Goal: Task Accomplishment & Management: Use online tool/utility

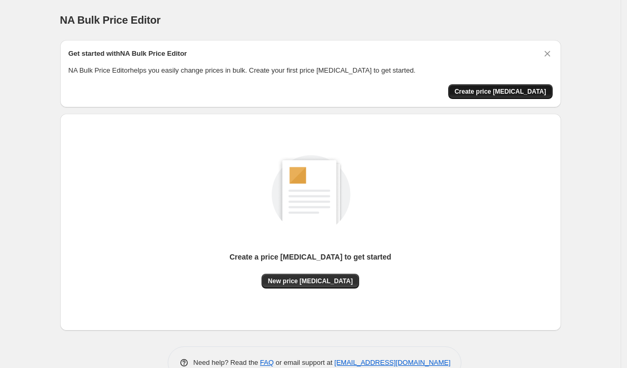
click at [510, 86] on button "Create price [MEDICAL_DATA]" at bounding box center [500, 91] width 104 height 15
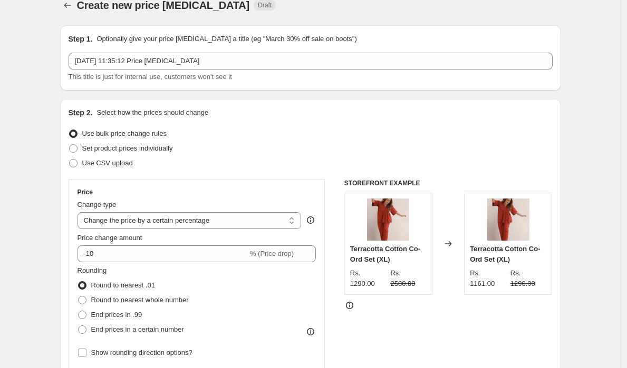
scroll to position [15, 0]
click at [239, 216] on select "Change the price to a certain amount Change the price by a certain amount Chang…" at bounding box center [189, 220] width 224 height 17
select select "by"
click at [80, 212] on select "Change the price to a certain amount Change the price by a certain amount Chang…" at bounding box center [189, 220] width 224 height 17
type input "-10.00"
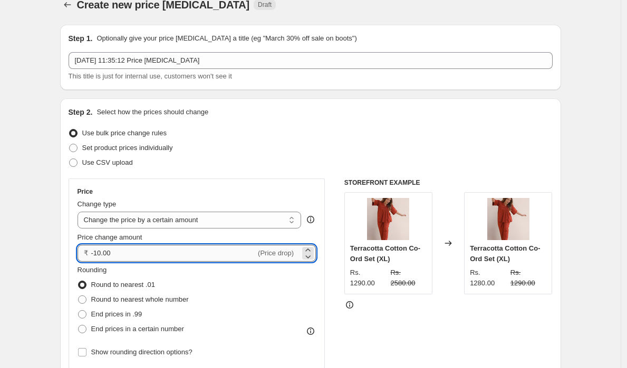
click at [129, 256] on input "-10.00" at bounding box center [173, 253] width 165 height 17
drag, startPoint x: 142, startPoint y: 257, endPoint x: 62, endPoint y: 256, distance: 79.6
click at [62, 256] on div "Step 2. Select how the prices should change Use bulk price change rules Set pro…" at bounding box center [310, 284] width 501 height 370
click at [282, 257] on span "(Price drop)" at bounding box center [276, 253] width 36 height 8
drag, startPoint x: 96, startPoint y: 254, endPoint x: 153, endPoint y: 254, distance: 56.9
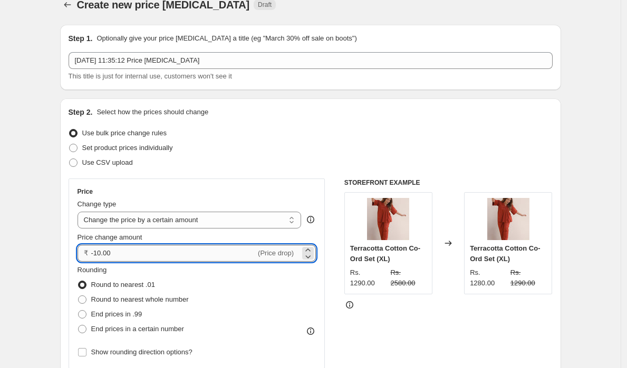
click at [153, 254] on input "-10.00" at bounding box center [173, 253] width 165 height 17
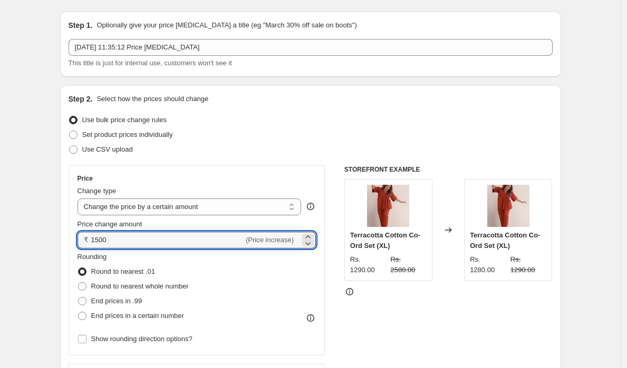
scroll to position [74, 0]
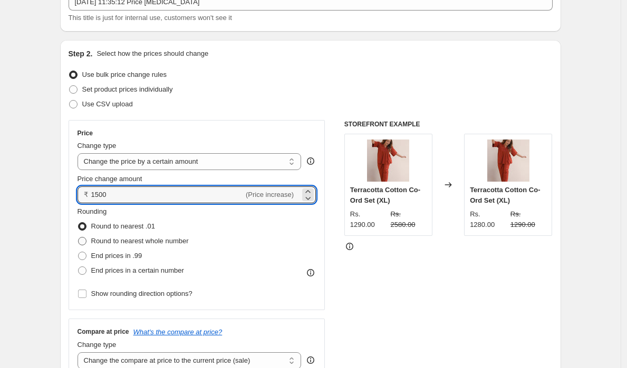
type input "1500.00"
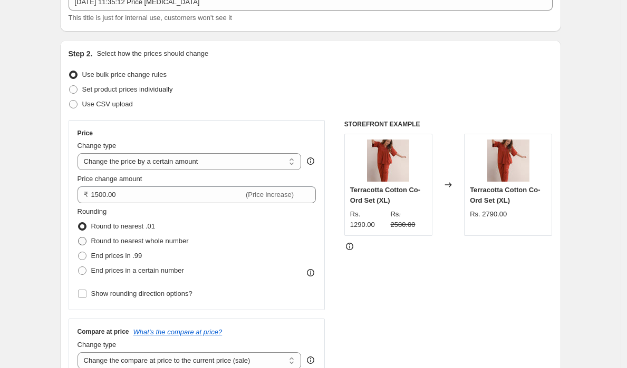
click at [150, 245] on span "Round to nearest whole number" at bounding box center [139, 241] width 97 height 8
click at [79, 238] on input "Round to nearest whole number" at bounding box center [78, 237] width 1 height 1
radio input "true"
click at [111, 228] on span "Round to nearest .01" at bounding box center [123, 226] width 64 height 8
click at [79, 223] on input "Round to nearest .01" at bounding box center [78, 222] width 1 height 1
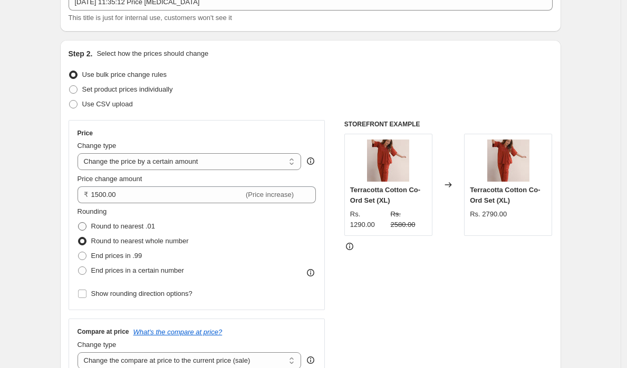
radio input "true"
click at [110, 240] on span "Round to nearest whole number" at bounding box center [139, 241] width 97 height 8
click at [79, 238] on input "Round to nearest whole number" at bounding box center [78, 237] width 1 height 1
radio input "true"
click at [469, 332] on div "STOREFRONT EXAMPLE Terracotta Cotton Co-Ord Set (XL) Rs. 1290.00 Rs. 2580.00 Ch…" at bounding box center [448, 249] width 208 height 258
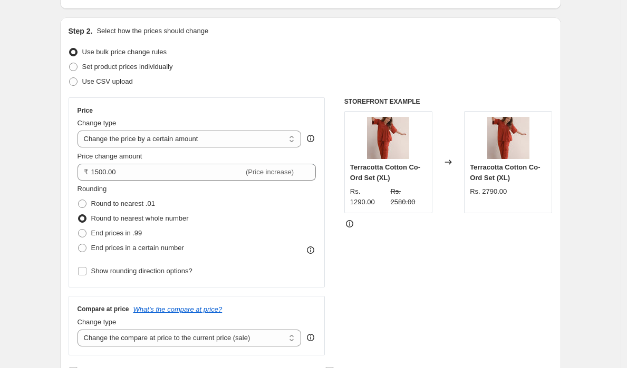
scroll to position [145, 0]
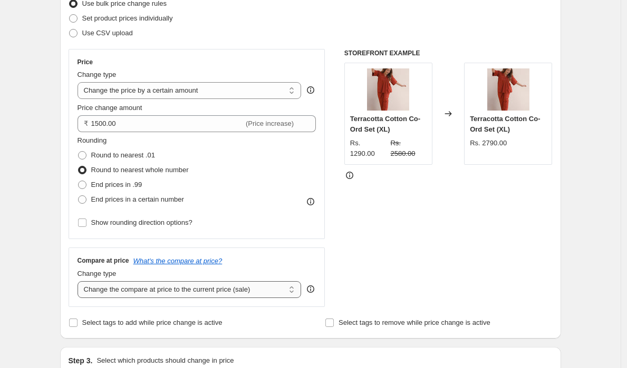
click at [135, 290] on select "Change the compare at price to the current price (sale) Change the compare at p…" at bounding box center [189, 289] width 224 height 17
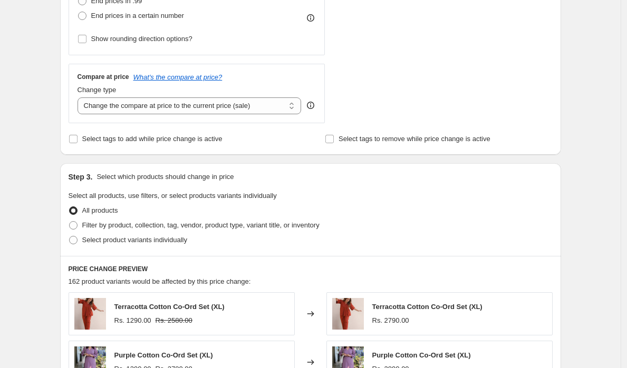
scroll to position [330, 0]
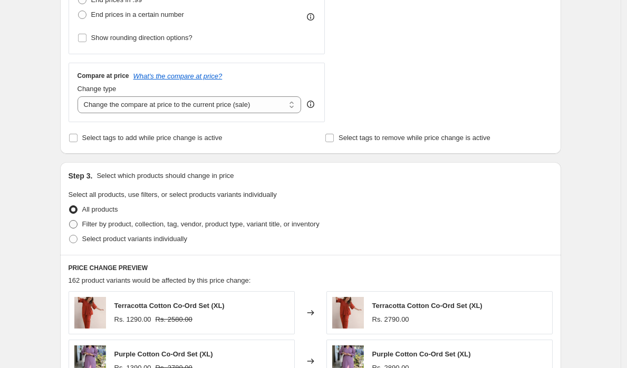
click at [102, 226] on span "Filter by product, collection, tag, vendor, product type, variant title, or inv…" at bounding box center [200, 224] width 237 height 8
click at [70, 221] on input "Filter by product, collection, tag, vendor, product type, variant title, or inv…" at bounding box center [69, 220] width 1 height 1
radio input "true"
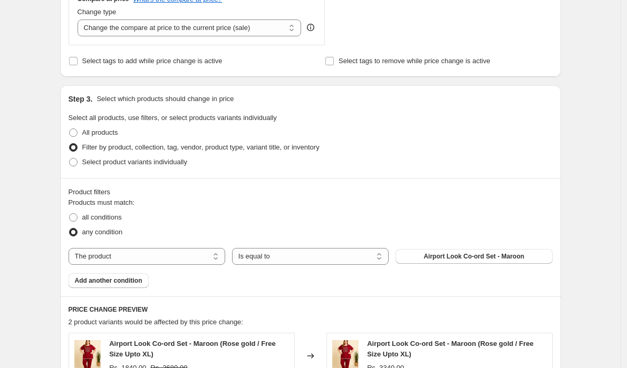
scroll to position [411, 0]
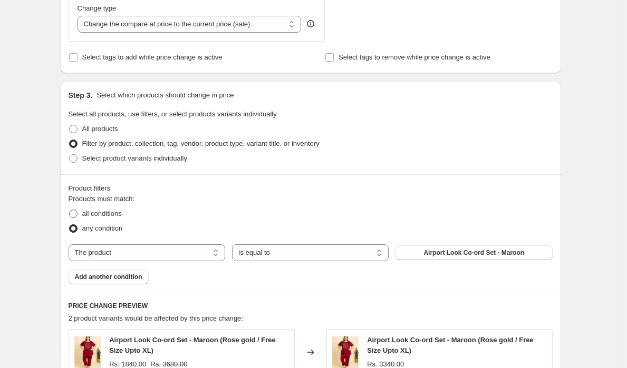
click at [118, 217] on span "all conditions" at bounding box center [102, 214] width 40 height 8
click at [70, 210] on input "all conditions" at bounding box center [69, 210] width 1 height 1
radio input "true"
click at [123, 255] on select "The product The product's collection The product's tag The product's vendor The…" at bounding box center [147, 253] width 157 height 17
click at [104, 229] on span "any condition" at bounding box center [102, 228] width 41 height 8
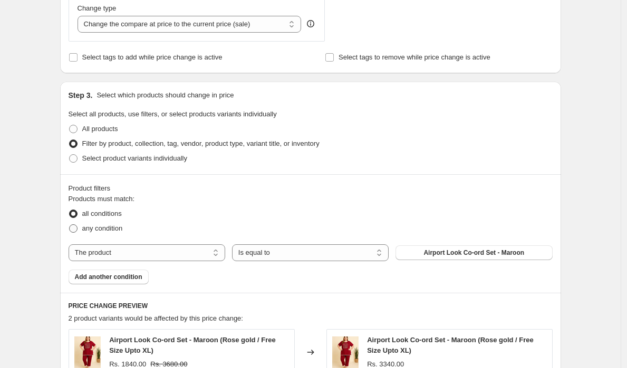
click at [70, 225] on input "any condition" at bounding box center [69, 224] width 1 height 1
radio input "true"
click at [144, 249] on select "The product The product's collection The product's tag The product's vendor The…" at bounding box center [147, 253] width 157 height 17
click at [114, 280] on span "Add another condition" at bounding box center [108, 277] width 67 height 8
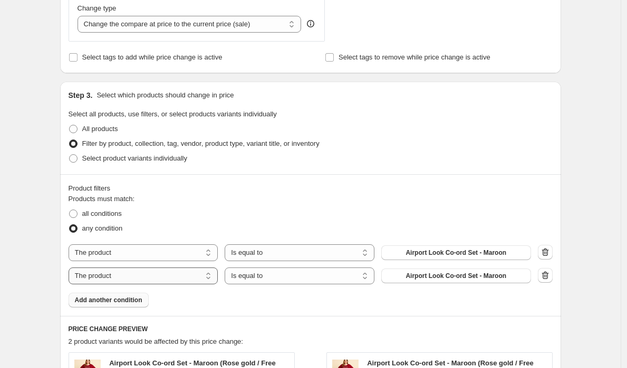
click at [161, 273] on select "The product The product's collection The product's tag The product's vendor The…" at bounding box center [144, 276] width 150 height 17
click at [550, 275] on icon "button" at bounding box center [545, 275] width 11 height 11
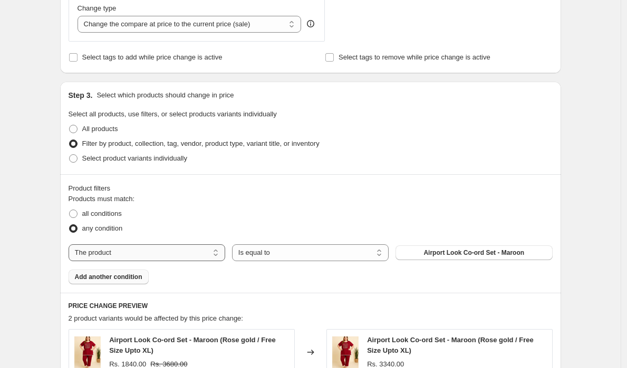
click at [122, 252] on select "The product The product's collection The product's tag The product's vendor The…" at bounding box center [147, 253] width 157 height 17
select select "collection"
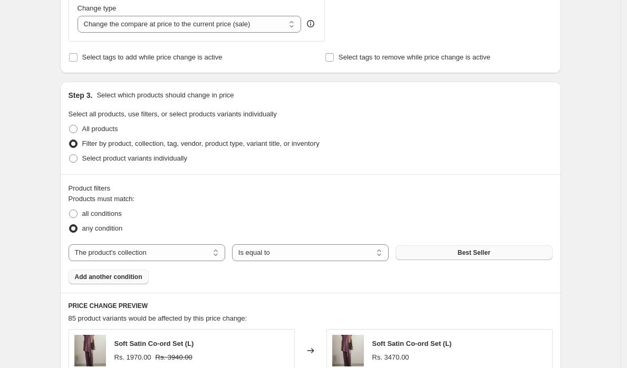
click at [444, 256] on button "Best Seller" at bounding box center [473, 253] width 157 height 15
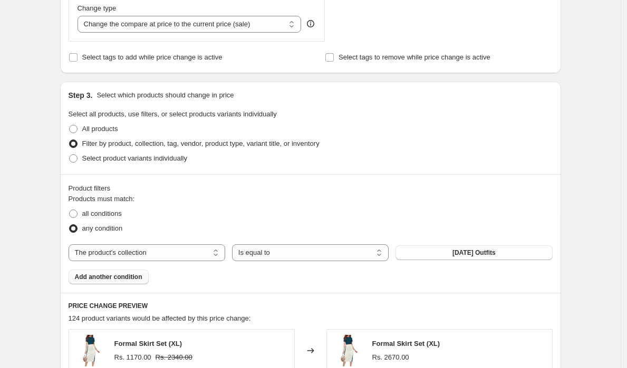
click at [600, 252] on div "Create new price [MEDICAL_DATA]. This page is ready Create new price [MEDICAL_D…" at bounding box center [310, 175] width 620 height 1172
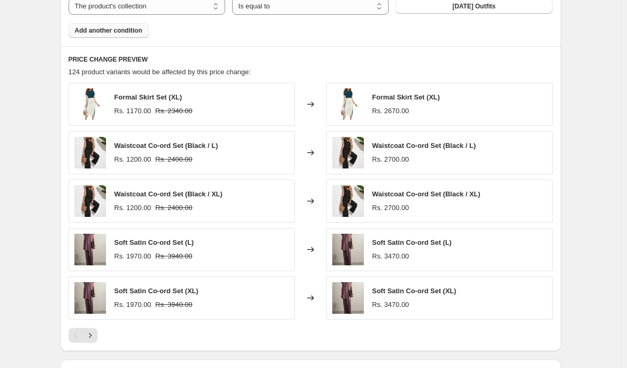
scroll to position [664, 0]
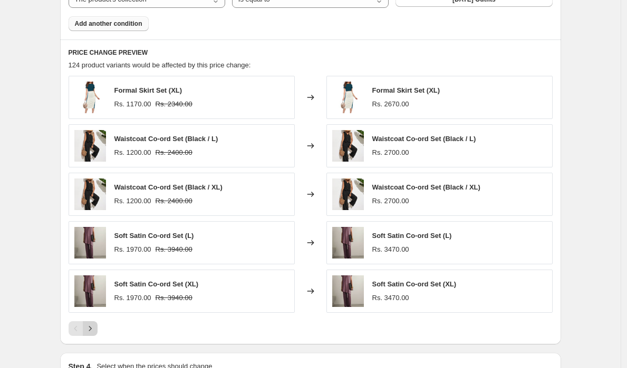
click at [95, 332] on icon "Next" at bounding box center [90, 329] width 11 height 11
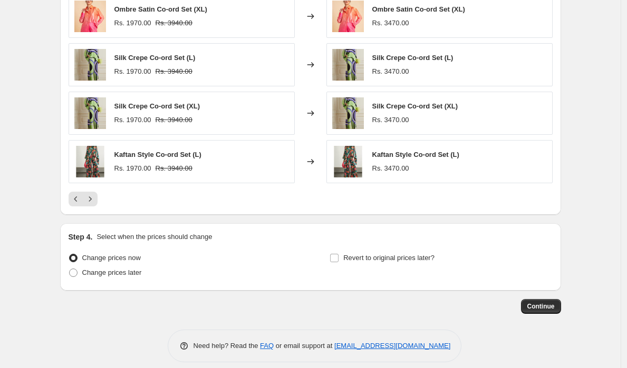
scroll to position [804, 0]
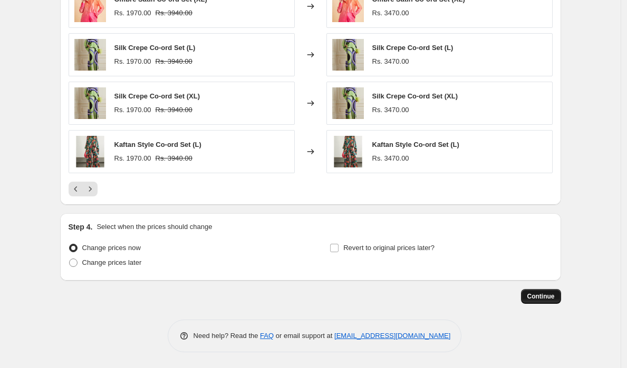
click at [545, 294] on span "Continue" at bounding box center [540, 296] width 27 height 8
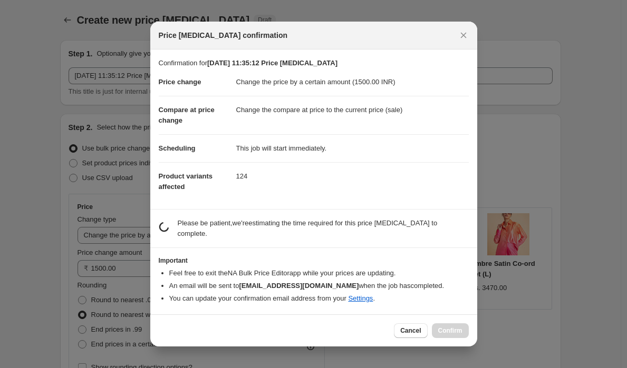
scroll to position [0, 0]
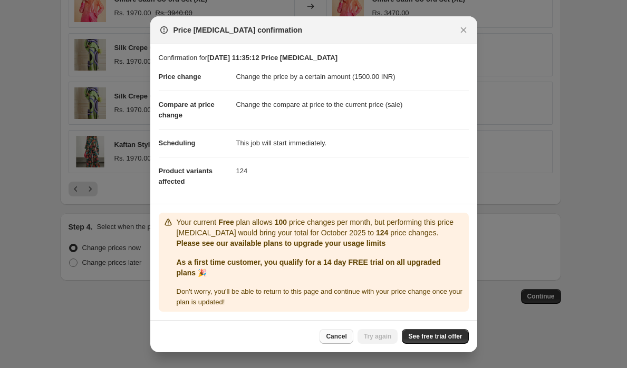
click at [331, 337] on span "Cancel" at bounding box center [336, 337] width 21 height 8
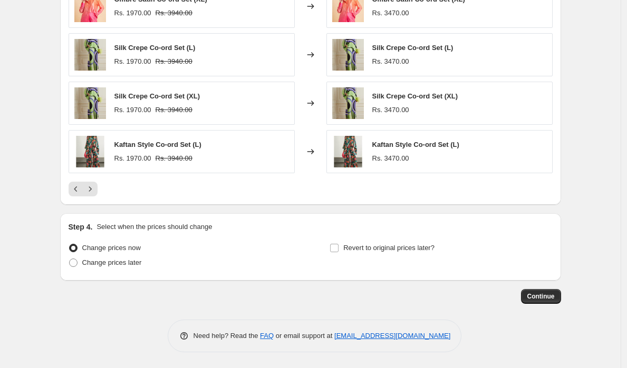
click at [182, 329] on div "Need help? Read the FAQ or email support at [EMAIL_ADDRESS][DOMAIN_NAME]" at bounding box center [315, 336] width 294 height 33
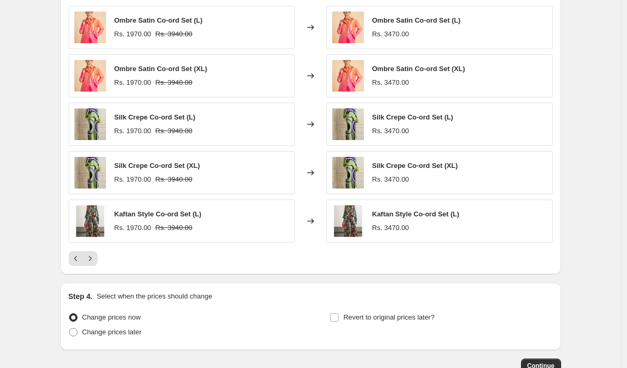
scroll to position [607, 0]
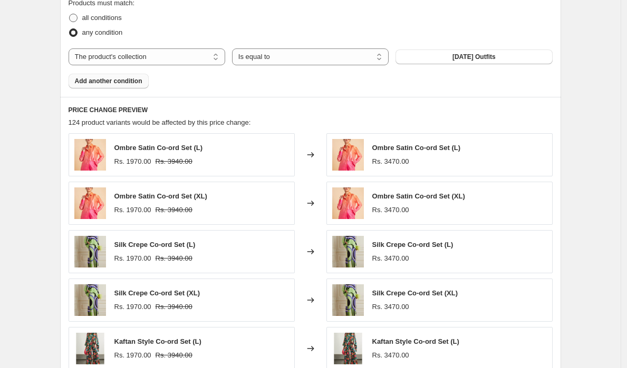
click at [107, 21] on span "all conditions" at bounding box center [102, 18] width 40 height 8
click at [70, 14] on input "all conditions" at bounding box center [69, 14] width 1 height 1
radio input "true"
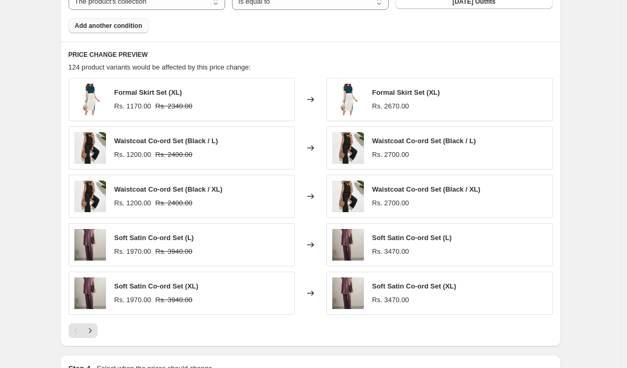
scroll to position [804, 0]
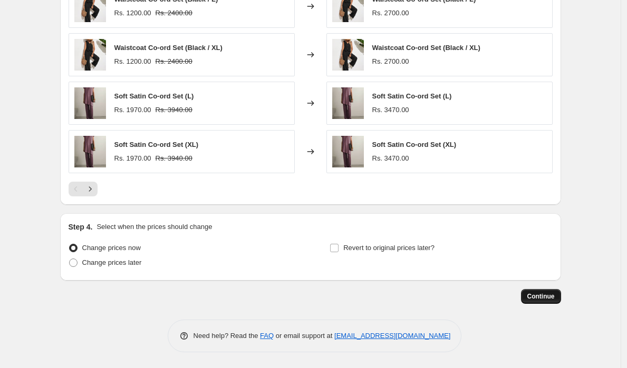
click at [551, 292] on span "Continue" at bounding box center [540, 296] width 27 height 8
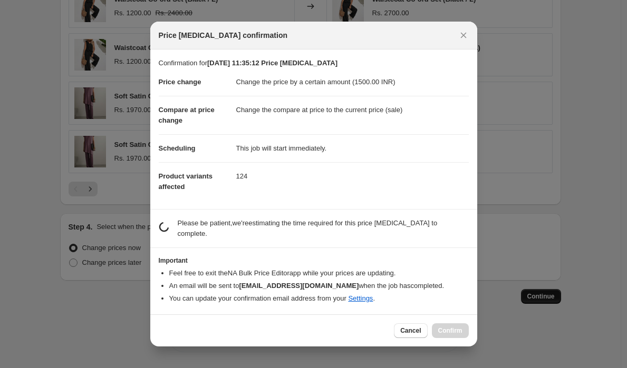
scroll to position [0, 0]
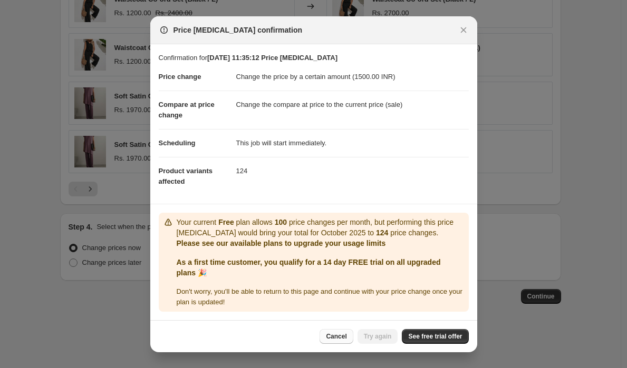
click at [329, 335] on span "Cancel" at bounding box center [336, 337] width 21 height 8
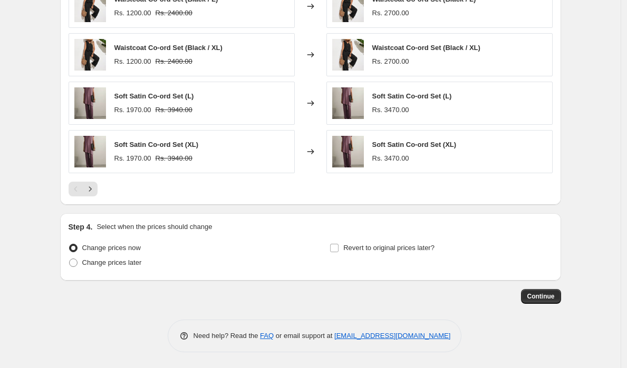
click at [230, 332] on span "Need help? Read the" at bounding box center [226, 336] width 67 height 8
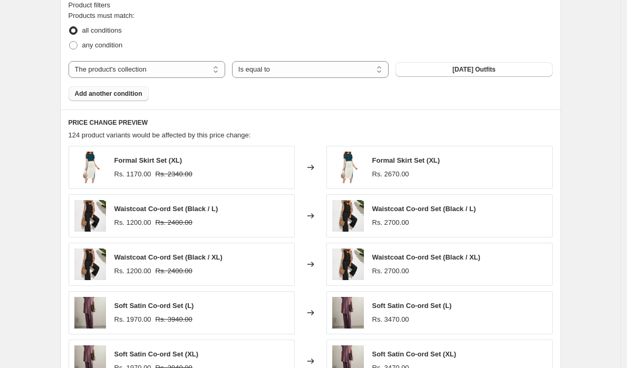
scroll to position [248, 0]
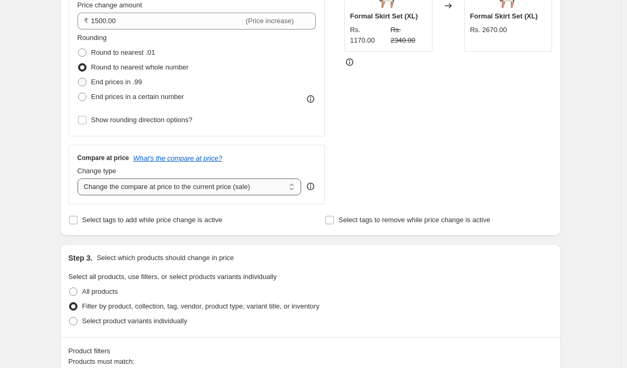
click at [165, 191] on select "Change the compare at price to the current price (sale) Change the compare at p…" at bounding box center [189, 187] width 224 height 17
select select "to"
click at [80, 179] on select "Change the compare at price to the current price (sale) Change the compare at p…" at bounding box center [189, 187] width 224 height 17
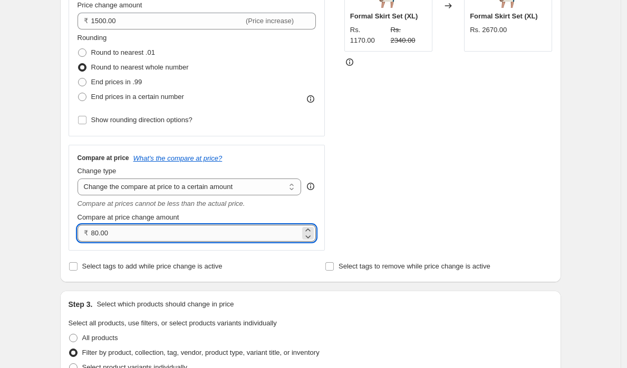
click at [131, 235] on input "80.00" at bounding box center [195, 233] width 209 height 17
drag, startPoint x: 147, startPoint y: 235, endPoint x: 68, endPoint y: 233, distance: 78.5
click at [68, 233] on div "Step 2. Select how the prices should change Use bulk price change rules Set pro…" at bounding box center [310, 74] width 501 height 416
type input "1000.00"
click at [571, 296] on div "Create new price [MEDICAL_DATA]. This page is ready Create new price [MEDICAL_D…" at bounding box center [310, 361] width 526 height 1219
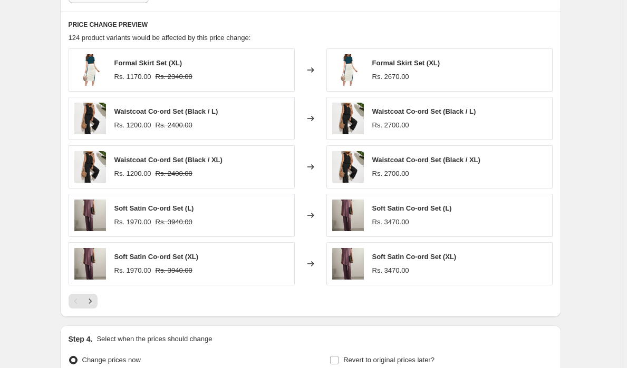
scroll to position [851, 0]
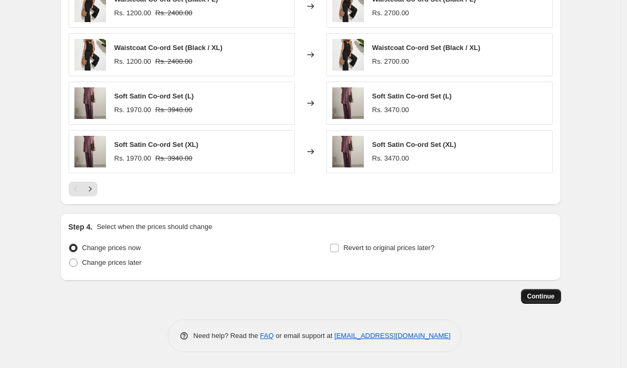
click at [550, 292] on span "Continue" at bounding box center [540, 296] width 27 height 8
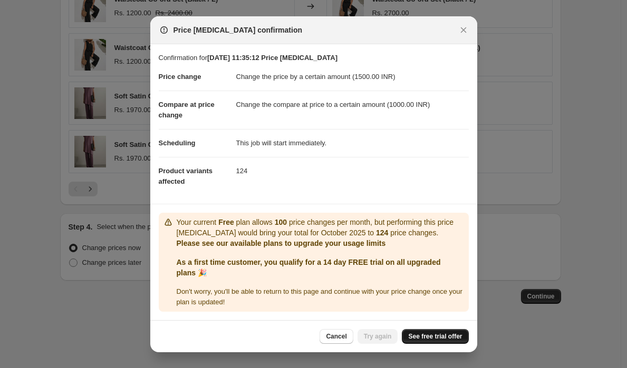
click at [427, 338] on span "See free trial offer" at bounding box center [435, 337] width 54 height 8
click at [337, 339] on span "Cancel" at bounding box center [336, 337] width 21 height 8
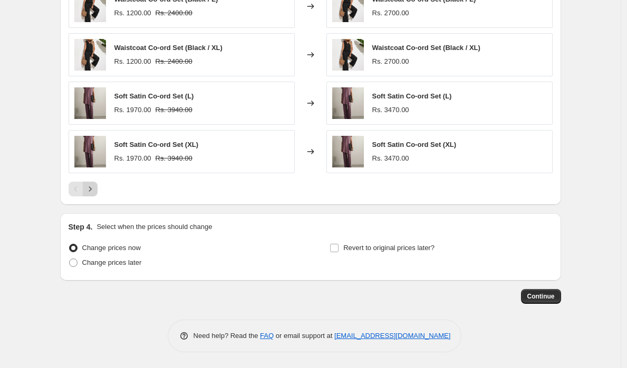
click at [95, 194] on icon "Next" at bounding box center [90, 189] width 11 height 11
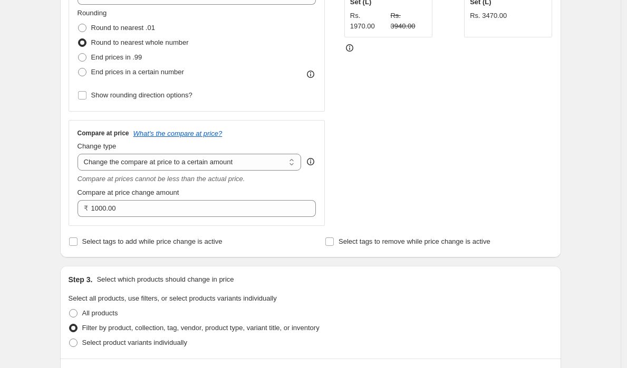
scroll to position [129, 0]
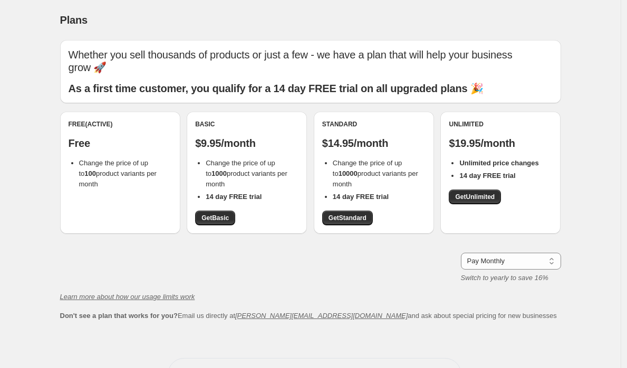
click at [131, 165] on li "Change the price of up to 100 product variants per month" at bounding box center [125, 174] width 93 height 32
click at [351, 8] on div "Plans. This page is ready Plans" at bounding box center [310, 20] width 501 height 40
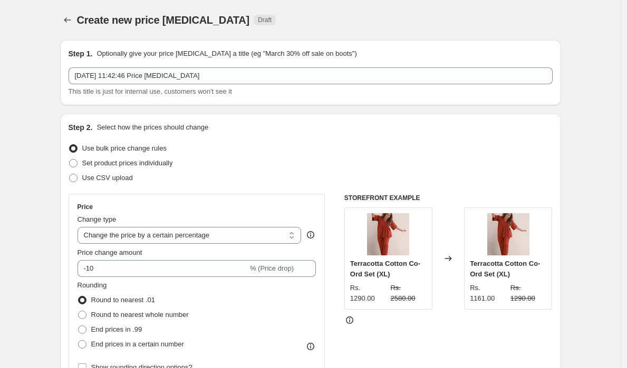
click at [138, 148] on span "Use bulk price change rules" at bounding box center [124, 148] width 84 height 8
click at [70, 145] on input "Use bulk price change rules" at bounding box center [69, 144] width 1 height 1
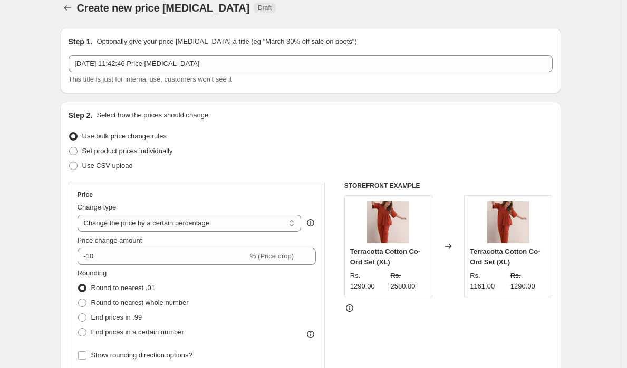
scroll to position [18, 0]
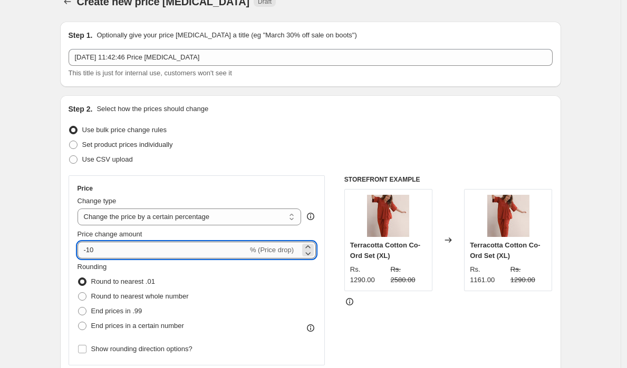
click at [120, 248] on input "-10" at bounding box center [162, 250] width 170 height 17
click at [144, 218] on select "Change the price to a certain amount Change the price by a certain amount Chang…" at bounding box center [189, 217] width 224 height 17
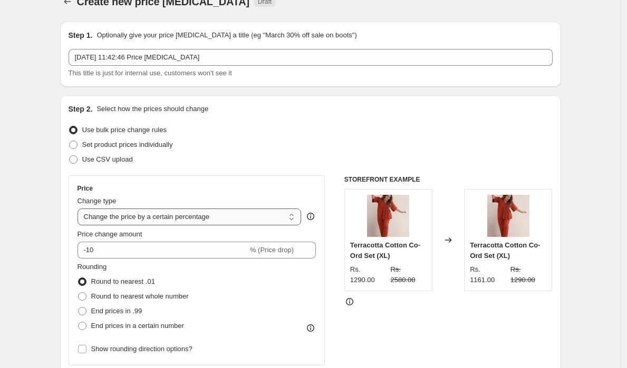
select select "by"
click at [80, 209] on select "Change the price to a certain amount Change the price by a certain amount Chang…" at bounding box center [189, 217] width 224 height 17
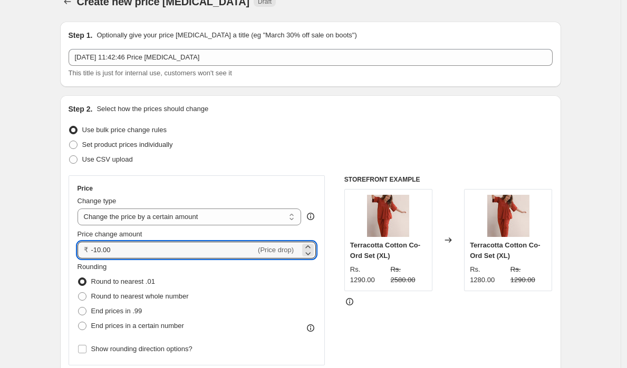
drag, startPoint x: 130, startPoint y: 248, endPoint x: 66, endPoint y: 245, distance: 64.4
click at [66, 245] on div "Step 2. Select how the prices should change Use bulk price change rules Set pro…" at bounding box center [310, 280] width 501 height 370
type input "1500.00"
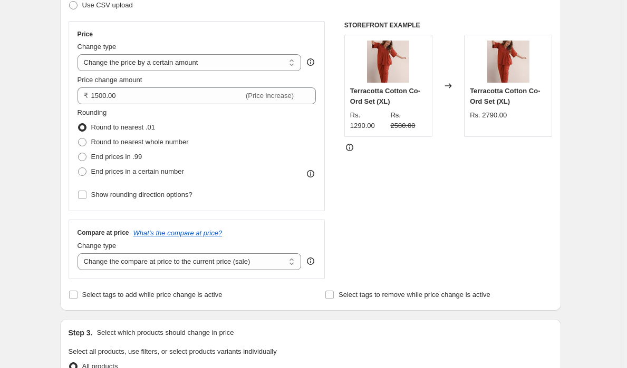
scroll to position [179, 0]
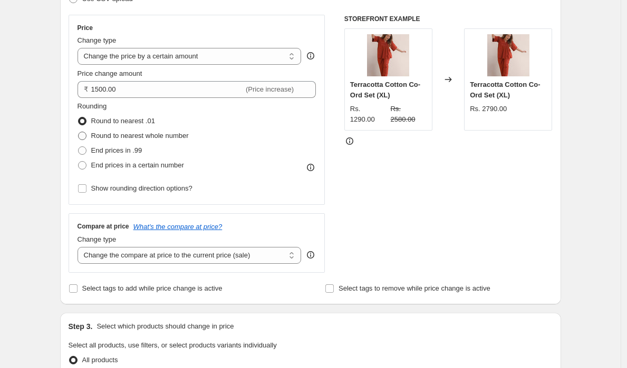
click at [152, 133] on span "Round to nearest whole number" at bounding box center [139, 136] width 97 height 8
click at [79, 132] on input "Round to nearest whole number" at bounding box center [78, 132] width 1 height 1
radio input "true"
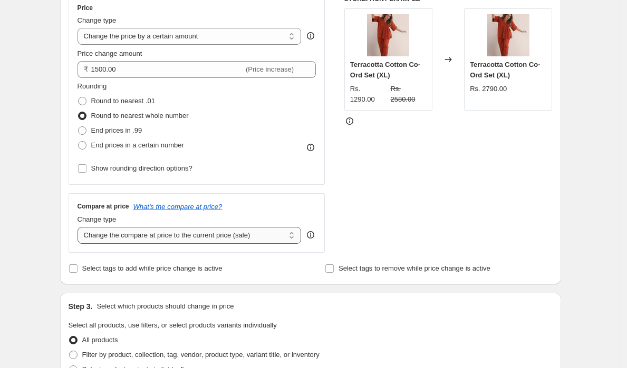
click at [129, 233] on select "Change the compare at price to the current price (sale) Change the compare at p…" at bounding box center [189, 235] width 224 height 17
select select "to"
click at [80, 227] on select "Change the compare at price to the current price (sale) Change the compare at p…" at bounding box center [189, 235] width 224 height 17
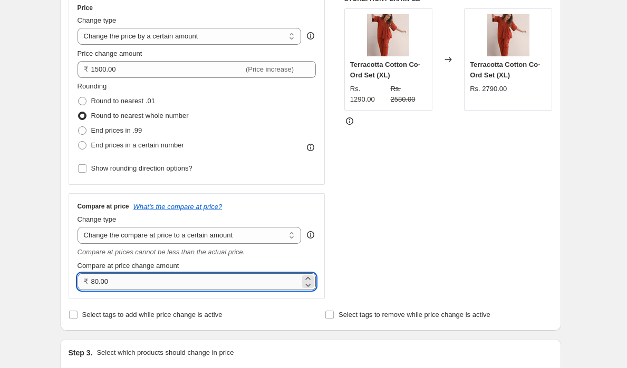
click at [118, 280] on input "80.00" at bounding box center [195, 282] width 209 height 17
drag, startPoint x: 159, startPoint y: 290, endPoint x: 58, endPoint y: 276, distance: 101.7
click at [58, 276] on div "Step 1. Optionally give your price change job a title (eg "March 30% off sale o…" at bounding box center [306, 334] width 509 height 1004
type input "1500.00"
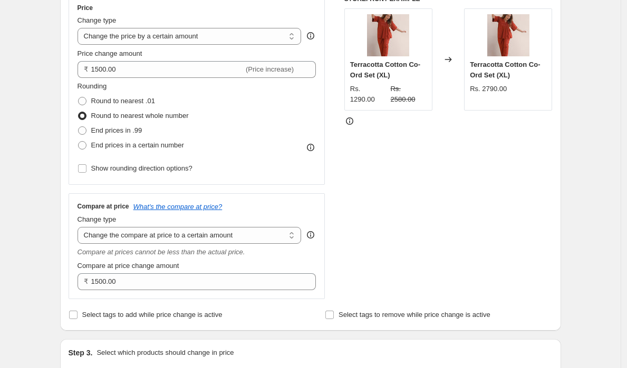
click at [524, 247] on div "STOREFRONT EXAMPLE Terracotta Cotton Co-Ord Set (XL) Rs. 1290.00 Rs. 2580.00 Ch…" at bounding box center [448, 147] width 208 height 305
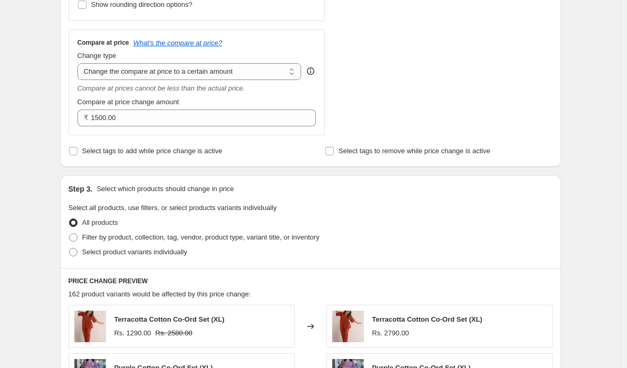
scroll to position [365, 0]
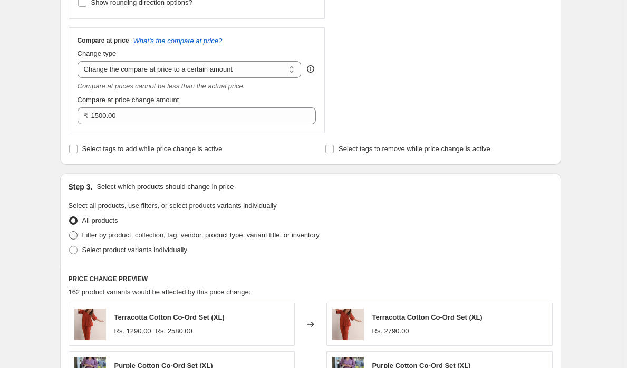
click at [122, 231] on span "Filter by product, collection, tag, vendor, product type, variant title, or inv…" at bounding box center [200, 235] width 237 height 8
click at [70, 231] on input "Filter by product, collection, tag, vendor, product type, variant title, or inv…" at bounding box center [69, 231] width 1 height 1
radio input "true"
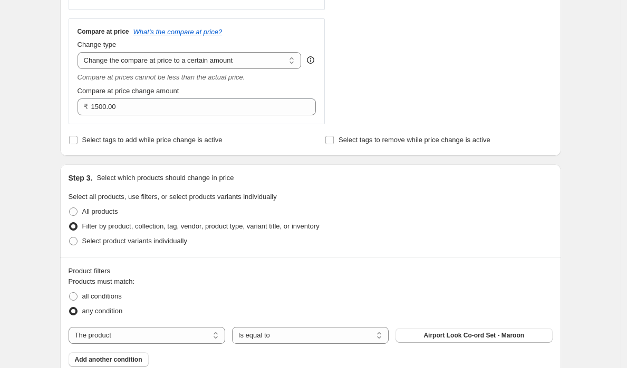
scroll to position [382, 0]
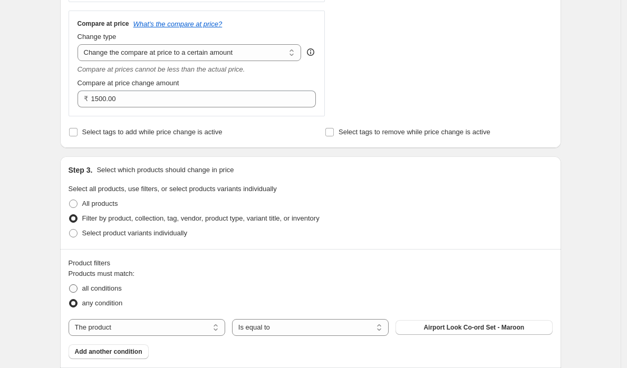
click at [113, 286] on span "all conditions" at bounding box center [102, 289] width 40 height 8
click at [70, 285] on input "all conditions" at bounding box center [69, 285] width 1 height 1
radio input "true"
click at [463, 326] on span "Airport Look Co-ord Set - Maroon" at bounding box center [473, 328] width 101 height 8
click at [117, 304] on span "any condition" at bounding box center [102, 303] width 41 height 8
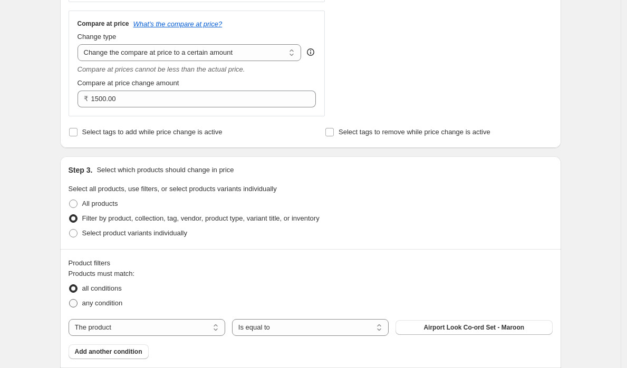
click at [70, 300] on input "any condition" at bounding box center [69, 299] width 1 height 1
radio input "true"
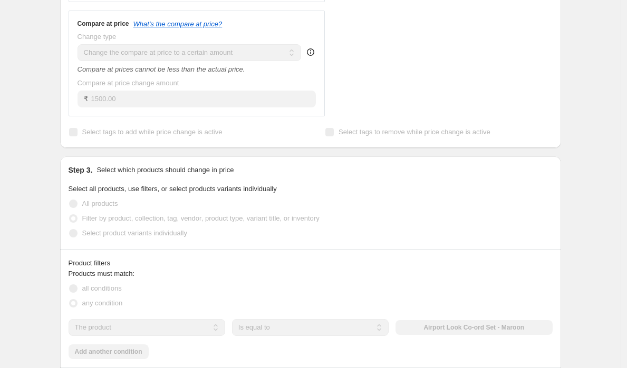
click at [151, 331] on select "The product The product's collection The product's tag The product's vendor The…" at bounding box center [147, 327] width 157 height 17
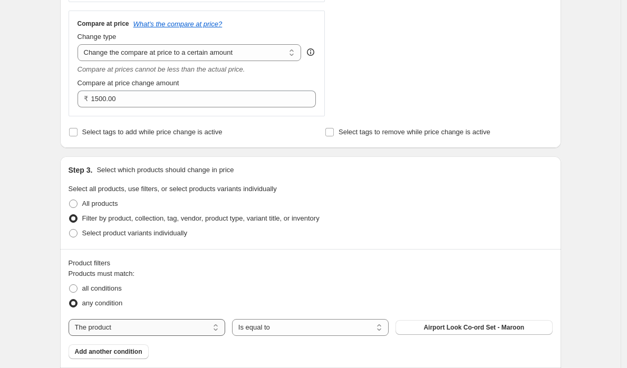
select select "collection"
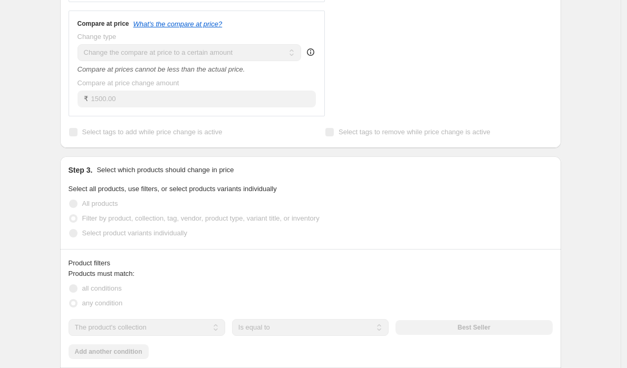
click at [106, 290] on span "all conditions" at bounding box center [102, 289] width 40 height 8
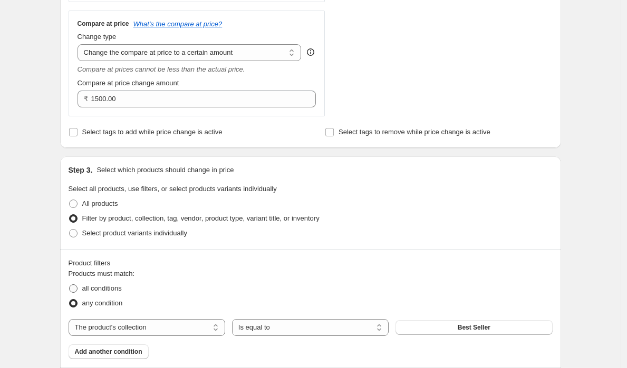
click at [106, 290] on span "all conditions" at bounding box center [102, 289] width 40 height 8
click at [70, 285] on input "all conditions" at bounding box center [69, 285] width 1 height 1
radio input "true"
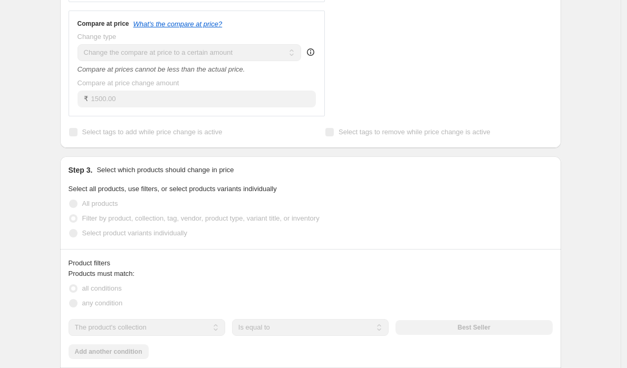
click at [452, 329] on button "Best Seller" at bounding box center [473, 327] width 157 height 15
click at [591, 267] on div "Create new price change job. This page is ready Create new price change job Dra…" at bounding box center [310, 227] width 620 height 1219
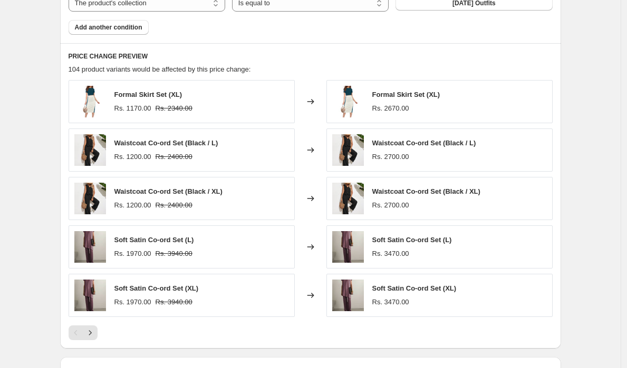
scroll to position [851, 0]
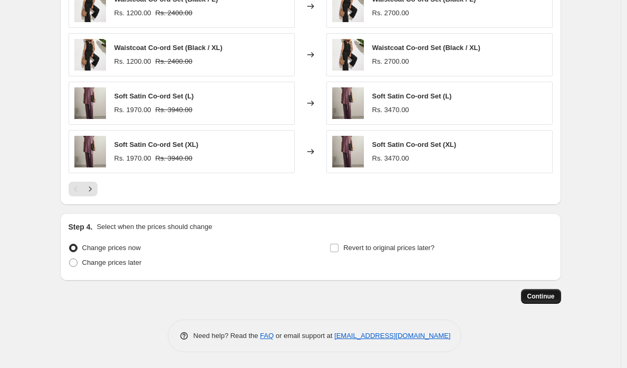
click at [537, 293] on span "Continue" at bounding box center [540, 296] width 27 height 8
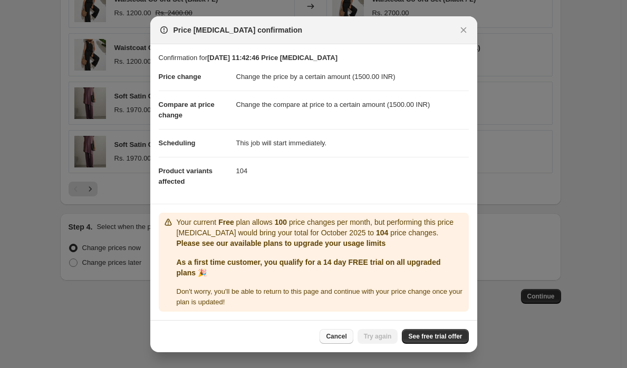
click at [337, 334] on span "Cancel" at bounding box center [336, 337] width 21 height 8
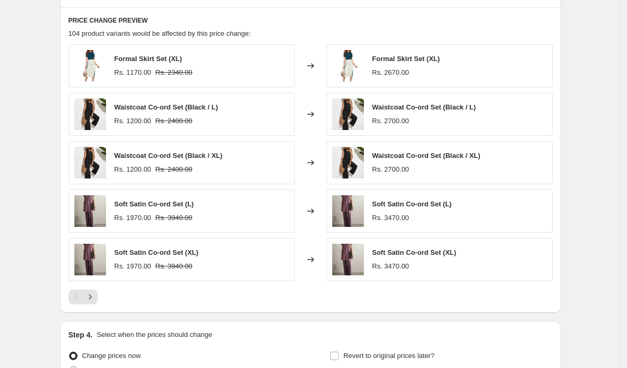
scroll to position [734, 0]
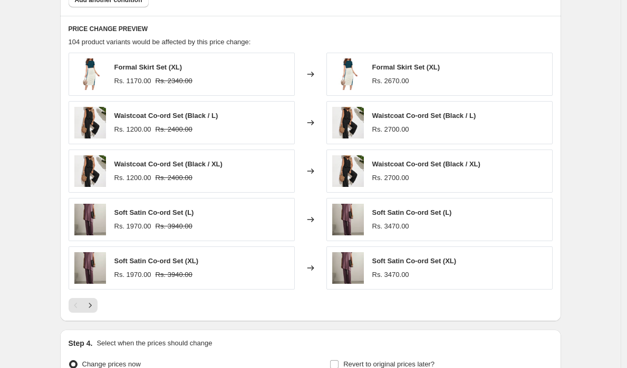
click at [231, 74] on div "Formal Skirt Set (XL) Rs. 1170.00 Rs. 2340.00" at bounding box center [182, 74] width 226 height 43
click at [95, 308] on icon "Next" at bounding box center [90, 305] width 11 height 11
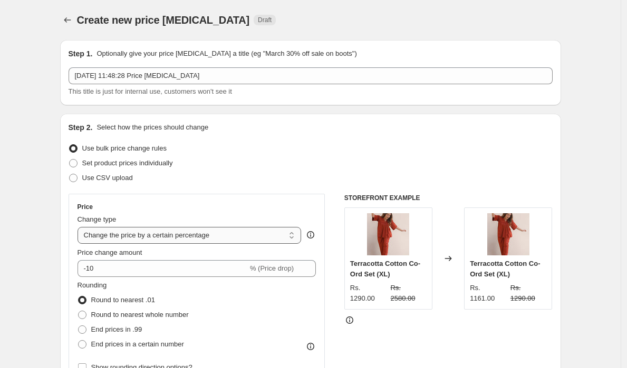
click at [132, 233] on select "Change the price to a certain amount Change the price by a certain amount Chang…" at bounding box center [189, 235] width 224 height 17
select select "by"
click at [80, 227] on select "Change the price to a certain amount Change the price by a certain amount Chang…" at bounding box center [189, 235] width 224 height 17
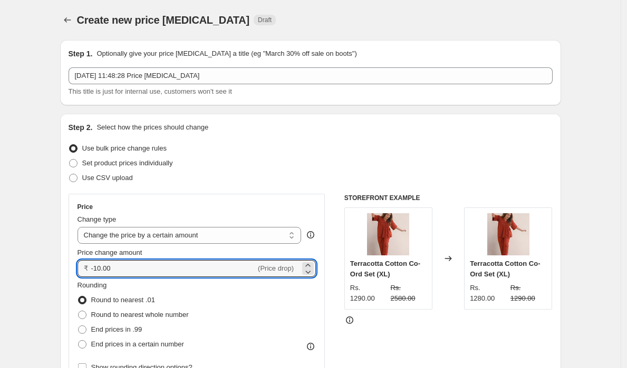
drag, startPoint x: 131, startPoint y: 269, endPoint x: 71, endPoint y: 265, distance: 60.8
click at [71, 265] on div "Price Change type Change the price to a certain amount Change the price by a ce…" at bounding box center [197, 289] width 257 height 190
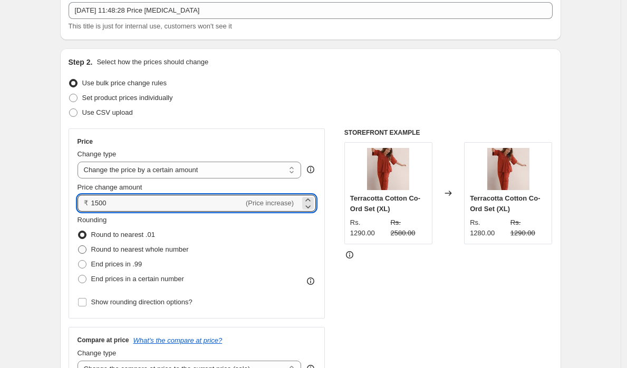
scroll to position [71, 0]
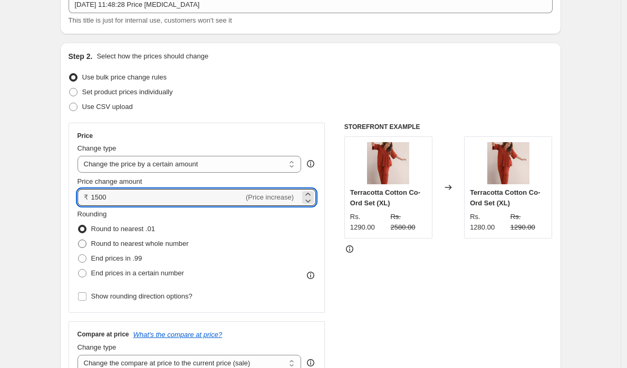
type input "1500.00"
click at [142, 246] on span "Round to nearest whole number" at bounding box center [139, 244] width 97 height 8
click at [79, 240] on input "Round to nearest whole number" at bounding box center [78, 240] width 1 height 1
radio input "true"
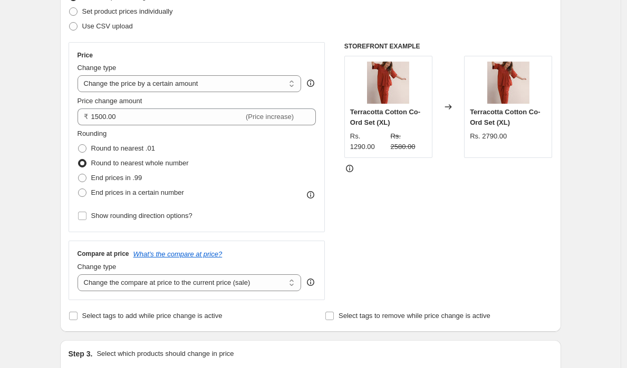
scroll to position [160, 0]
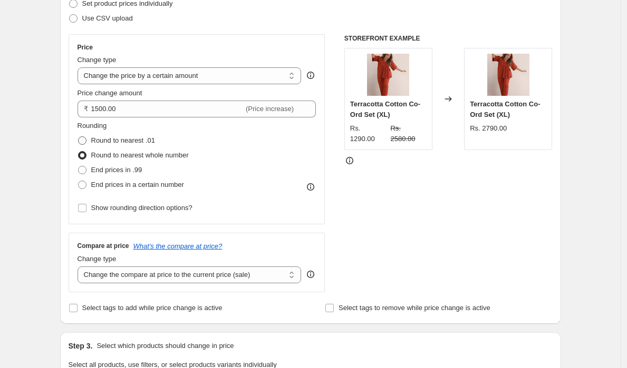
click at [126, 140] on span "Round to nearest .01" at bounding box center [123, 140] width 64 height 8
click at [79, 137] on input "Round to nearest .01" at bounding box center [78, 136] width 1 height 1
radio input "true"
click at [130, 155] on span "Round to nearest whole number" at bounding box center [139, 155] width 97 height 8
click at [79, 152] on input "Round to nearest whole number" at bounding box center [78, 151] width 1 height 1
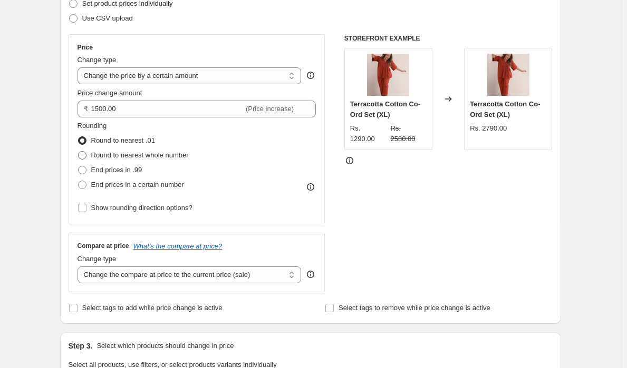
radio input "true"
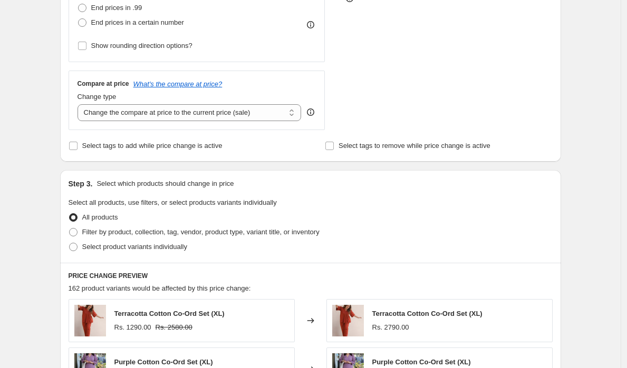
scroll to position [334, 0]
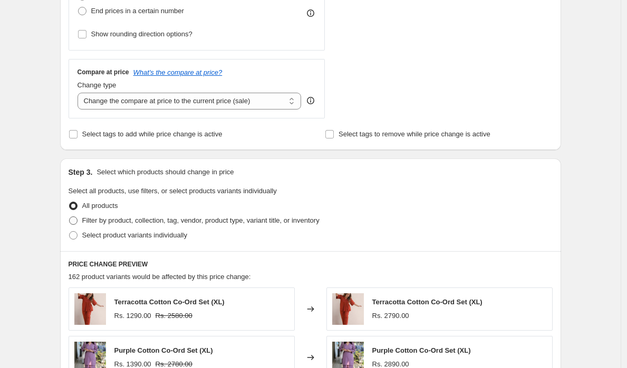
click at [121, 225] on span "Filter by product, collection, tag, vendor, product type, variant title, or inv…" at bounding box center [200, 221] width 237 height 11
click at [70, 217] on input "Filter by product, collection, tag, vendor, product type, variant title, or inv…" at bounding box center [69, 217] width 1 height 1
radio input "true"
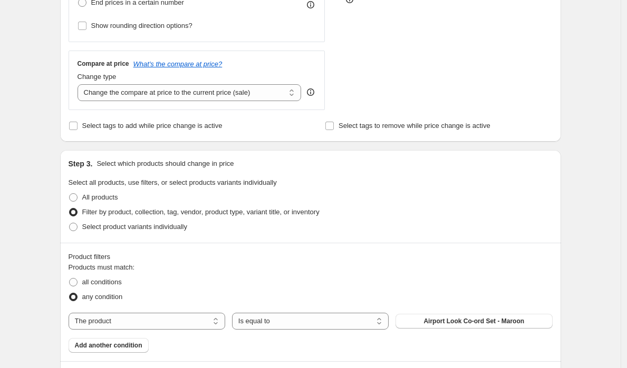
scroll to position [352, 0]
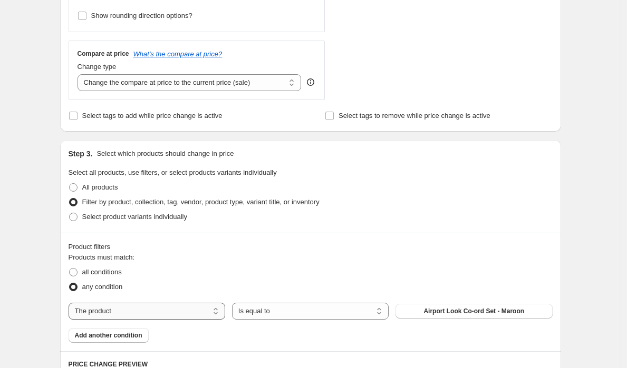
click at [141, 309] on select "The product The product's collection The product's tag The product's vendor The…" at bounding box center [147, 311] width 157 height 17
select select "collection"
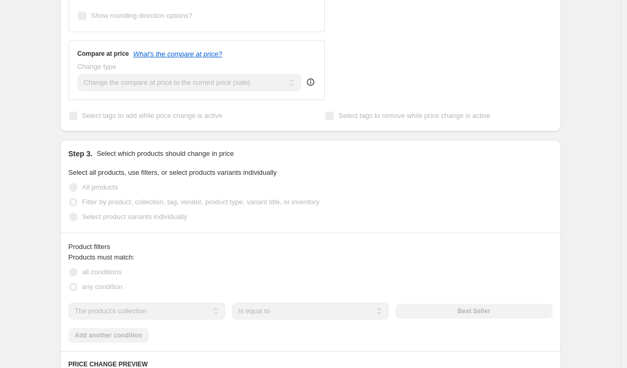
click at [437, 319] on div "Products must match: all conditions any condition The product The product's col…" at bounding box center [311, 297] width 484 height 91
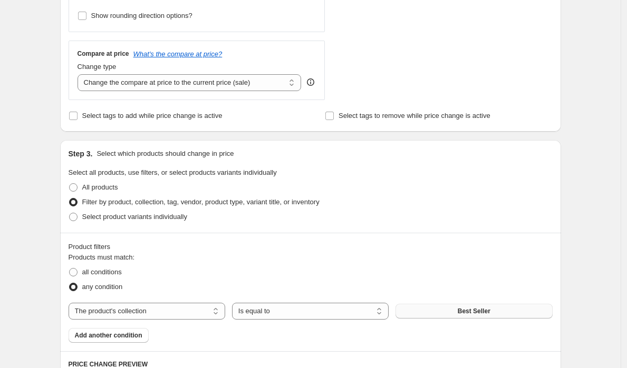
click at [440, 310] on button "Best Seller" at bounding box center [473, 311] width 157 height 15
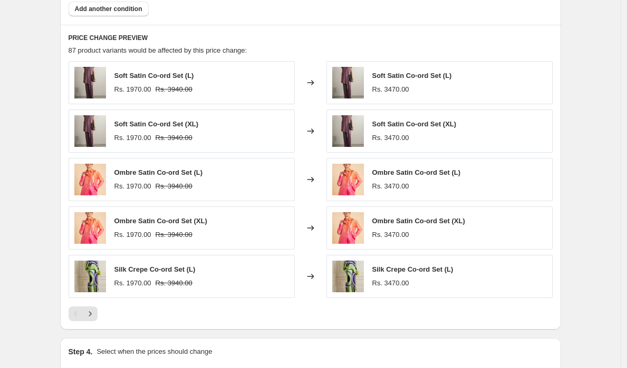
scroll to position [792, 0]
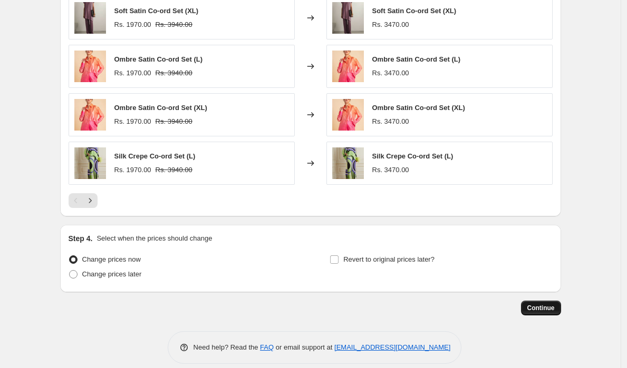
click at [537, 309] on span "Continue" at bounding box center [540, 308] width 27 height 8
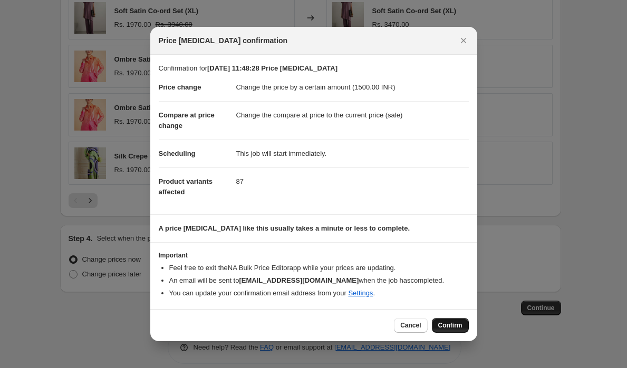
click at [450, 326] on span "Confirm" at bounding box center [450, 325] width 24 height 8
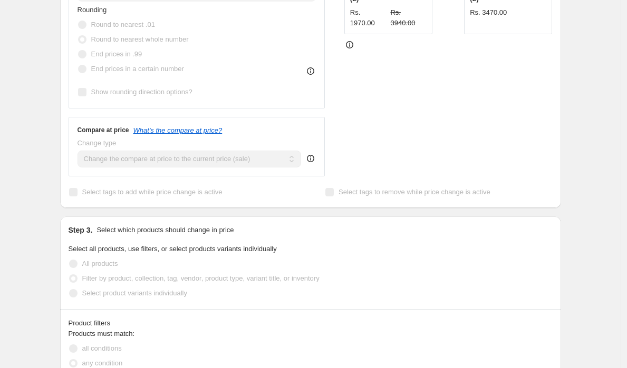
scroll to position [150, 0]
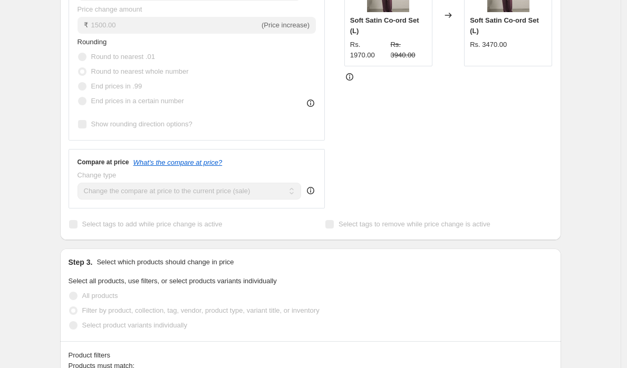
scroll to position [555, 0]
